Goal: Information Seeking & Learning: Find specific fact

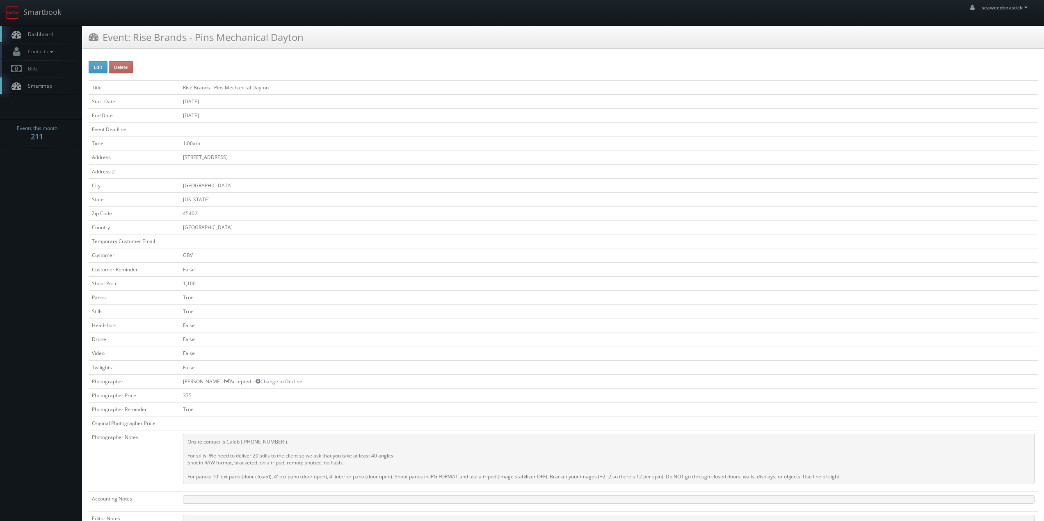
click at [41, 34] on span "Dashboard" at bounding box center [39, 34] width 30 height 7
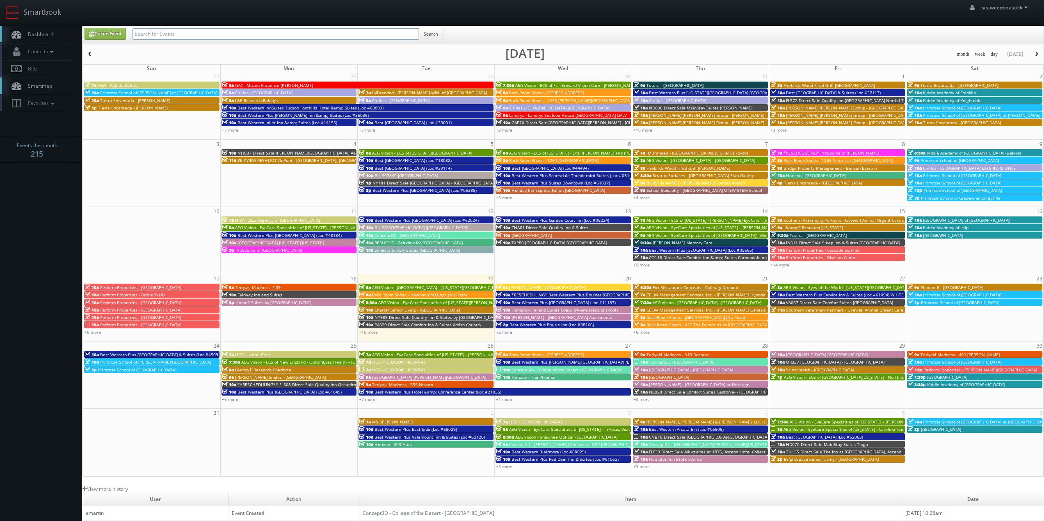
click at [205, 33] on input "text" at bounding box center [275, 33] width 287 height 11
paste input "(08-05-25) Best Western Shippensburg Hotel (Loc #39114)"
drag, startPoint x: 160, startPoint y: 37, endPoint x: 48, endPoint y: 37, distance: 112.8
click at [48, 37] on body "Smartbook Toggle Side Navigation Toggle Top Navigation seaweedonastick seaweedo…" at bounding box center [522, 323] width 1044 height 646
type input "Best Western Shippensburg Hotel (Loc #39114)"
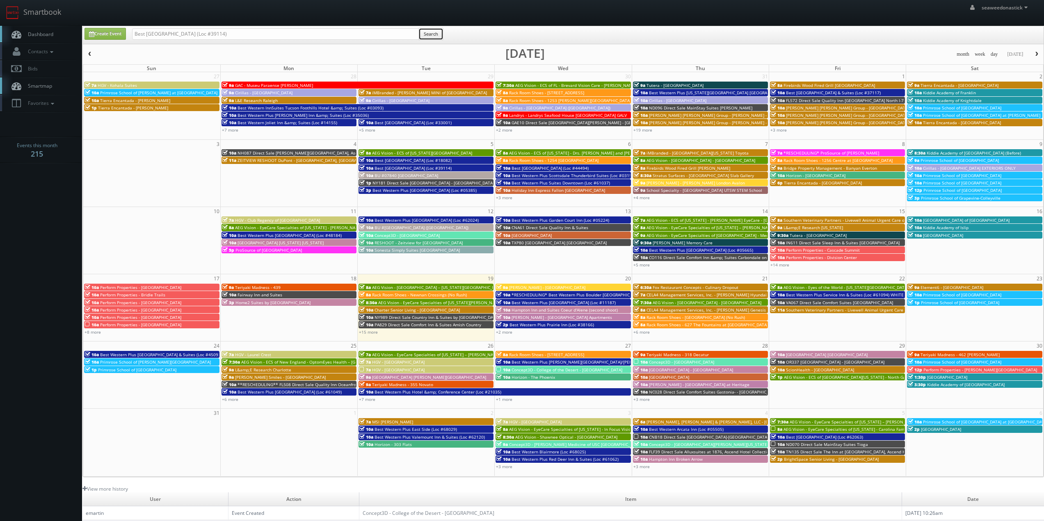
click at [441, 36] on button "Search" at bounding box center [430, 34] width 25 height 12
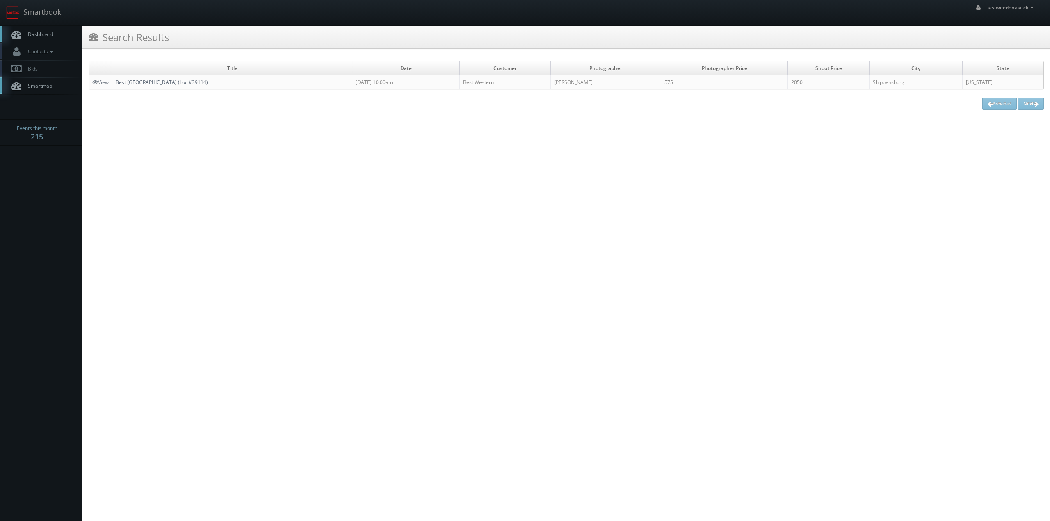
click at [130, 82] on link "Best [GEOGRAPHIC_DATA] (Loc #39114)" at bounding box center [162, 82] width 92 height 7
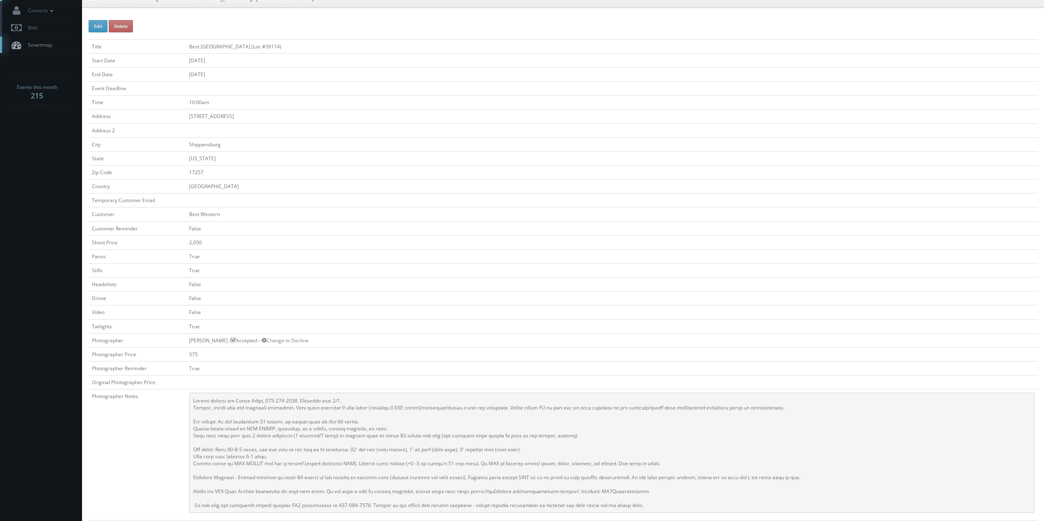
scroll to position [82, 0]
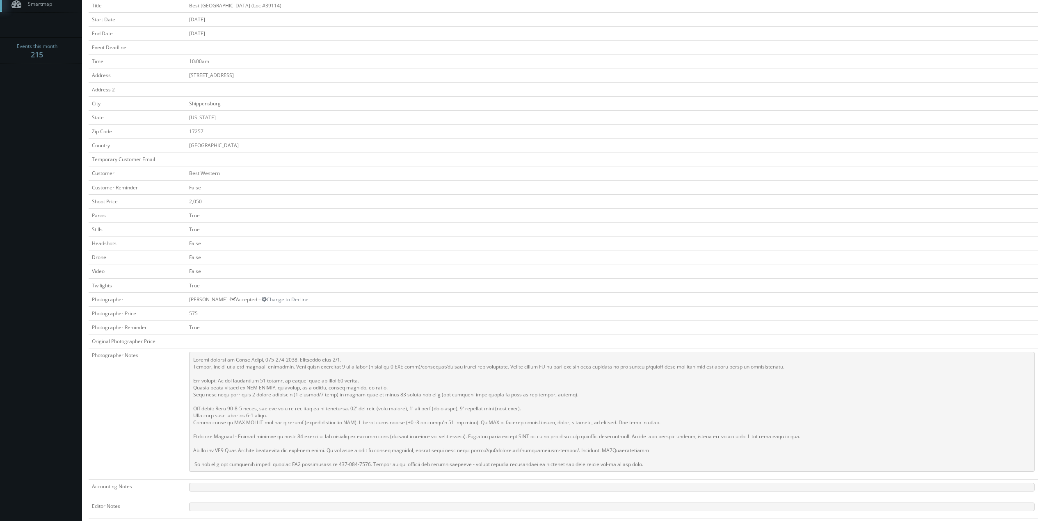
click at [359, 208] on td "True" at bounding box center [612, 215] width 852 height 14
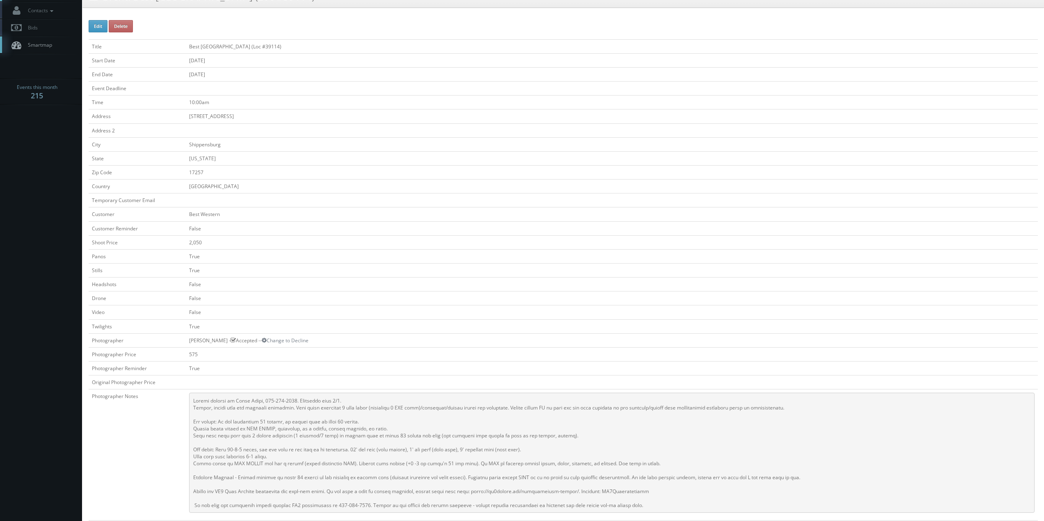
scroll to position [0, 0]
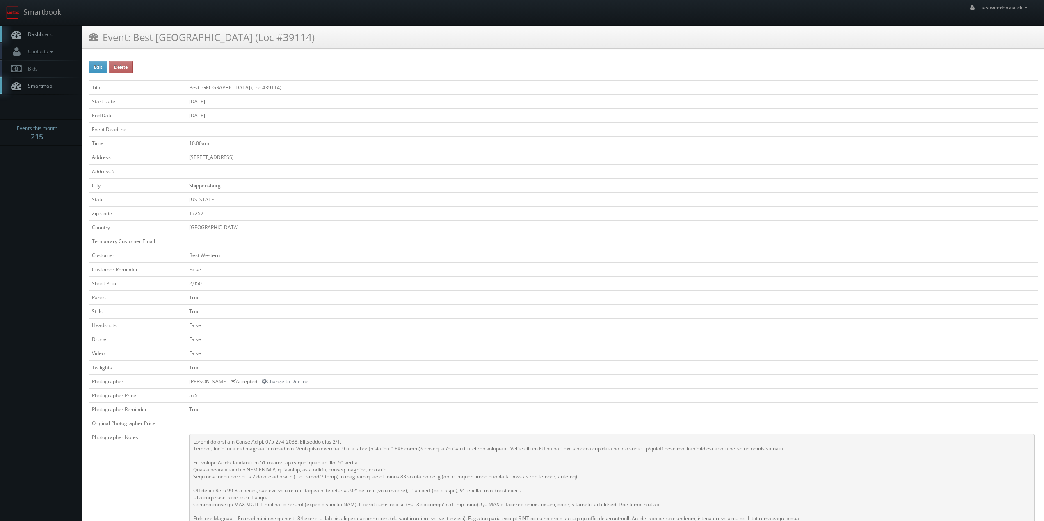
click at [388, 191] on td "Shippensburg" at bounding box center [612, 185] width 852 height 14
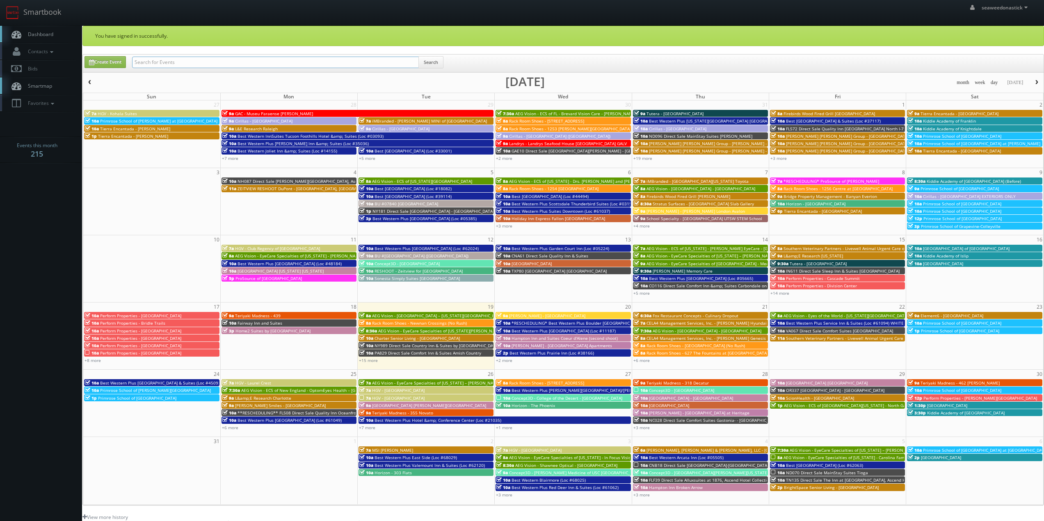
click at [186, 62] on input "text" at bounding box center [275, 62] width 287 height 11
paste input "(08-05-25) Best Western Shippensburg Hotel (Loc #39114)"
drag, startPoint x: 161, startPoint y: 64, endPoint x: 106, endPoint y: 70, distance: 55.3
click at [102, 70] on div "Create Event (08-05-25) Best Western Shippensburg Hotel (Loc #39114) Search" at bounding box center [563, 64] width 971 height 16
type input "Best [GEOGRAPHIC_DATA] (Loc #39114)"
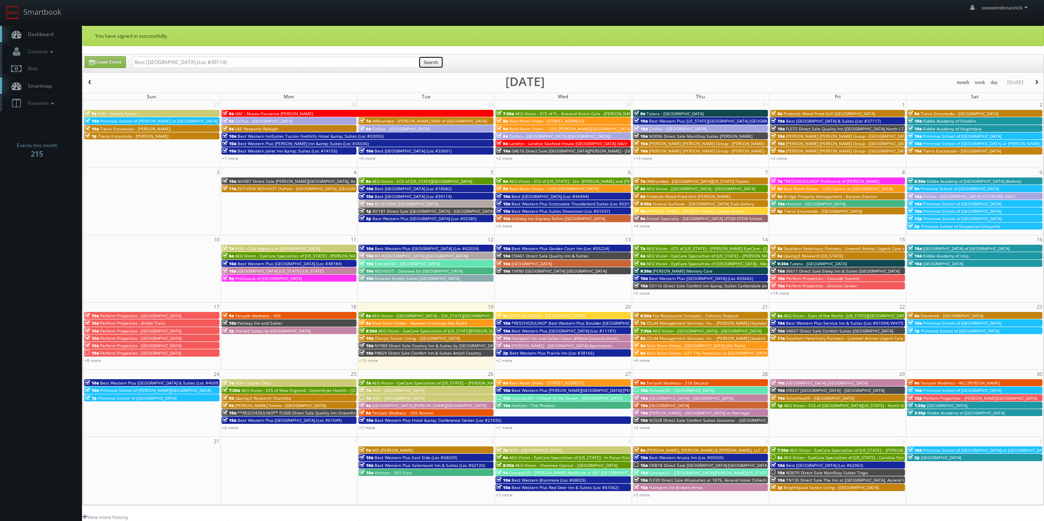
click at [430, 63] on button "Search" at bounding box center [430, 62] width 25 height 12
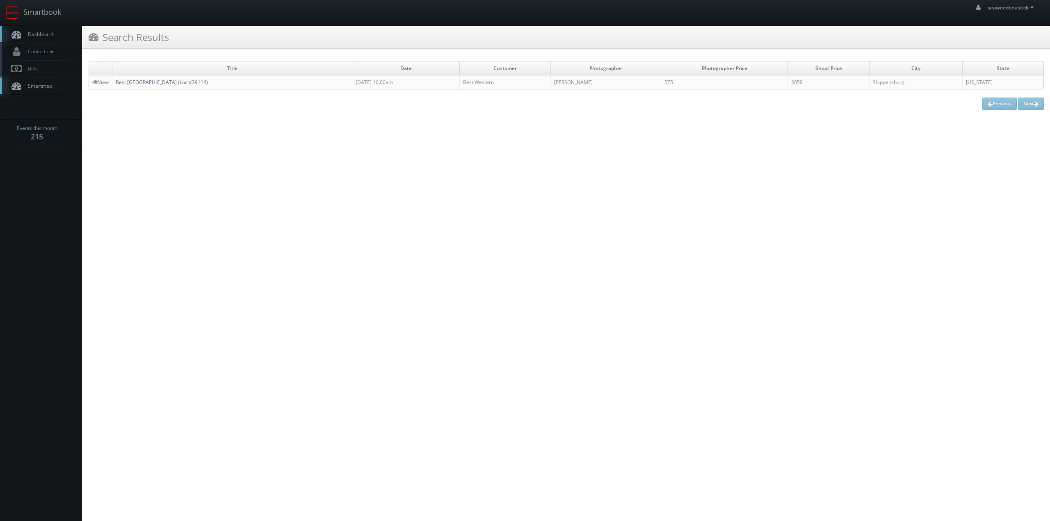
click at [161, 83] on link "Best Western Shippensburg Hotel (Loc #39114)" at bounding box center [162, 82] width 92 height 7
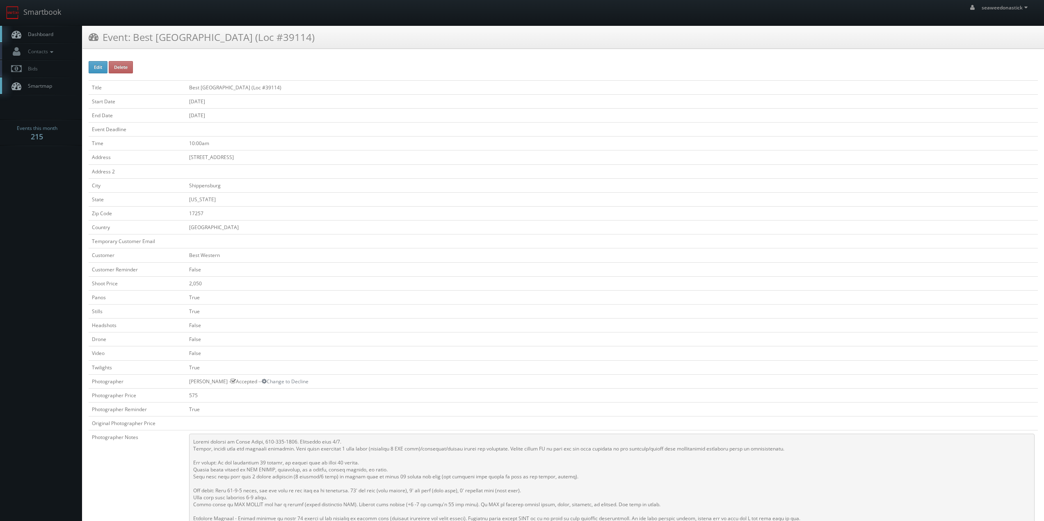
scroll to position [82, 0]
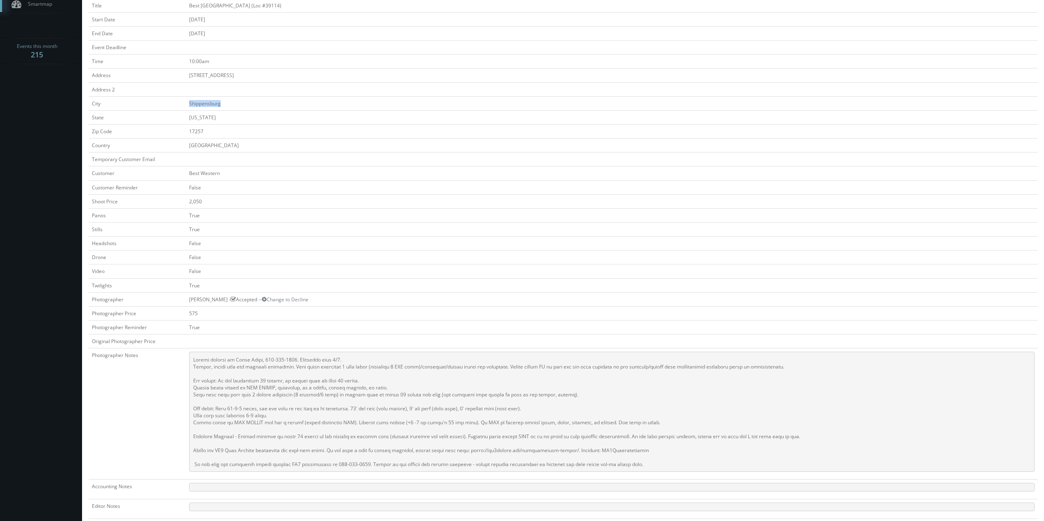
drag, startPoint x: 188, startPoint y: 104, endPoint x: 229, endPoint y: 107, distance: 41.1
click at [228, 107] on td "Shippensburg" at bounding box center [612, 103] width 852 height 14
copy td "Shippensburg"
